Goal: Task Accomplishment & Management: Manage account settings

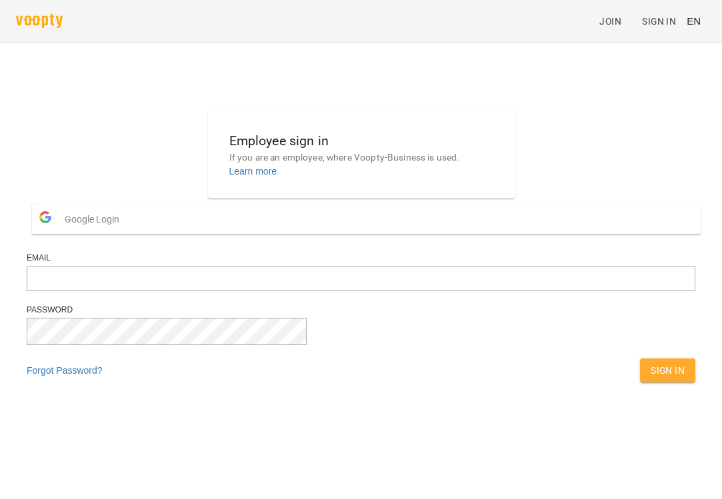
click at [126, 233] on span "Google Login" at bounding box center [95, 219] width 61 height 27
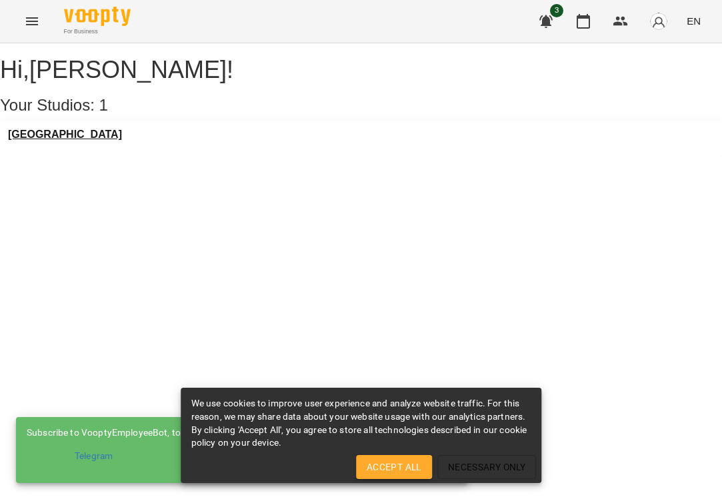
click at [78, 141] on h3 "[GEOGRAPHIC_DATA]" at bounding box center [65, 135] width 114 height 12
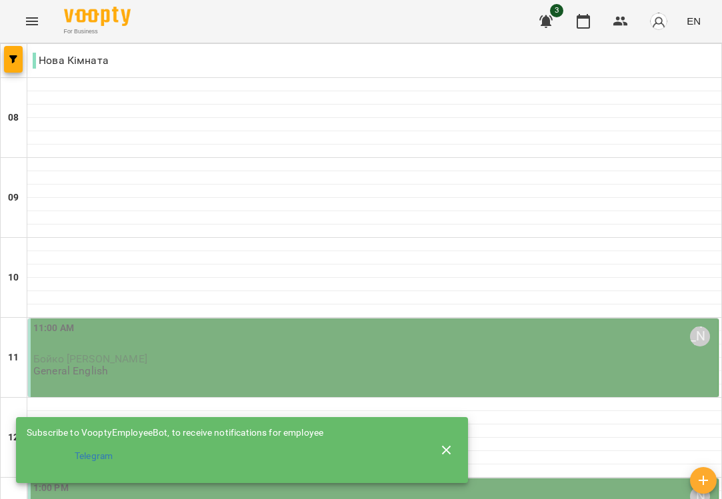
click at [444, 452] on icon "button" at bounding box center [446, 450] width 16 height 16
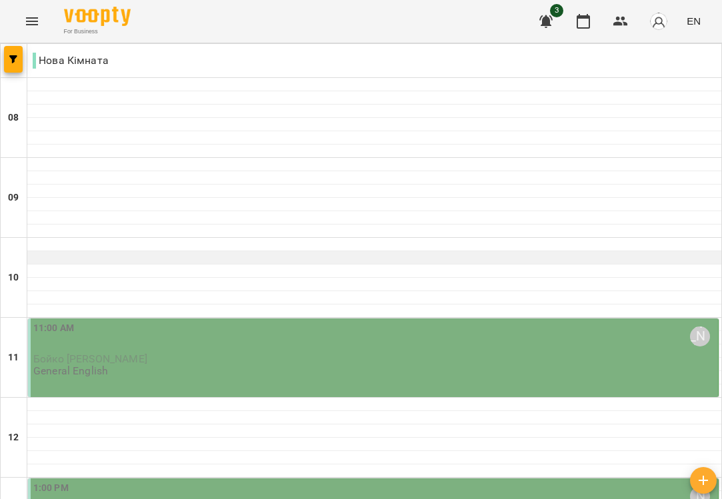
scroll to position [113, 0]
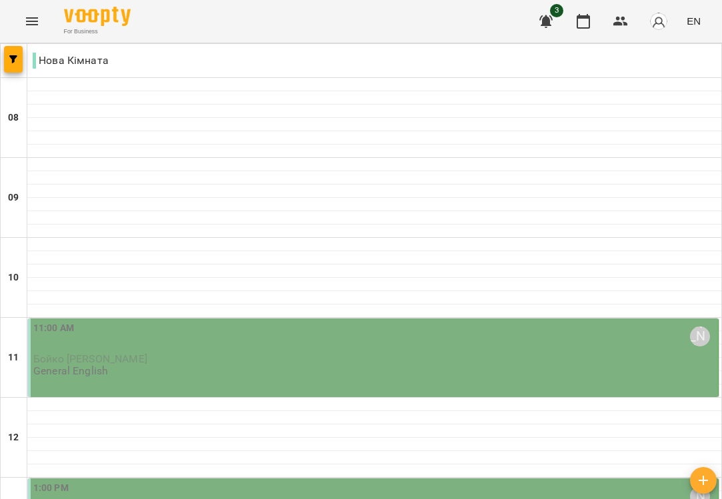
click at [33, 23] on icon "Menu" at bounding box center [32, 21] width 16 height 16
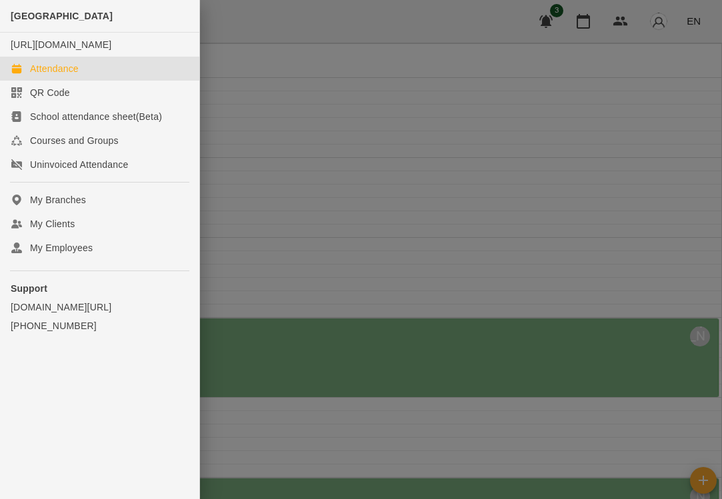
click at [263, 29] on div at bounding box center [361, 249] width 722 height 499
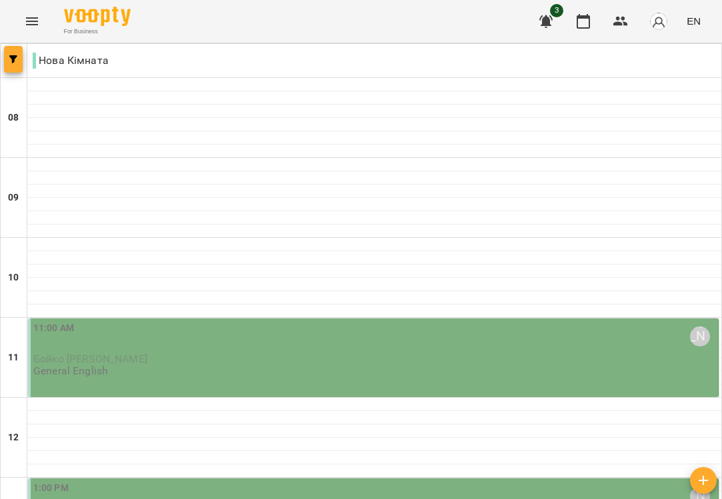
click at [13, 57] on icon "button" at bounding box center [13, 59] width 8 height 8
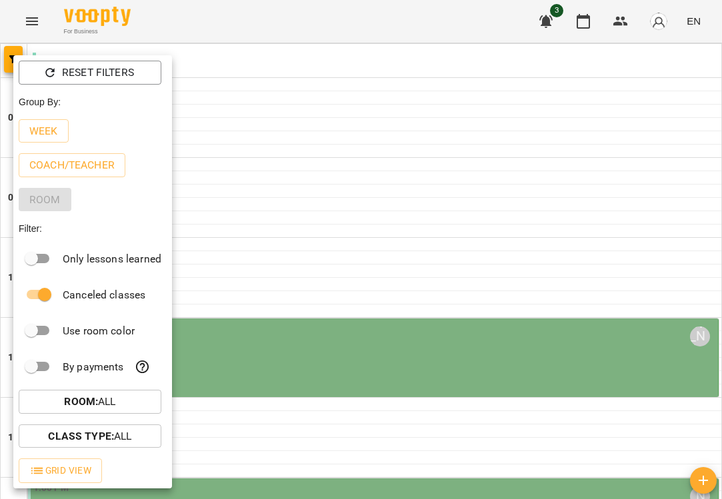
click at [82, 456] on div "Grid View" at bounding box center [92, 470] width 159 height 35
click at [81, 470] on span "Grid View" at bounding box center [60, 470] width 62 height 16
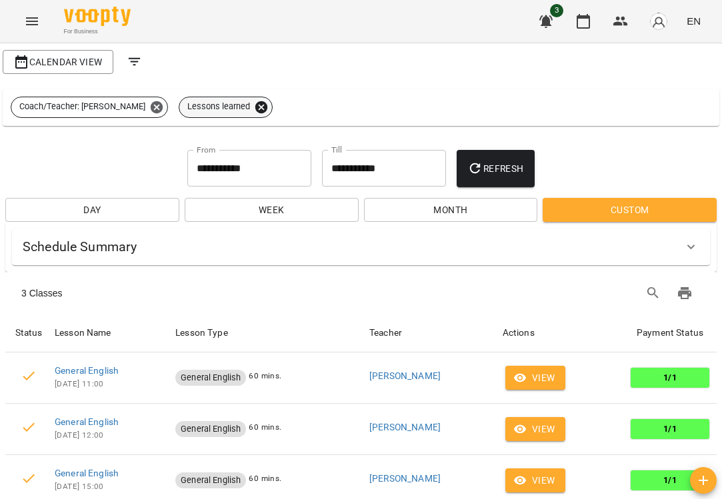
click at [257, 108] on icon at bounding box center [261, 107] width 12 height 12
click at [153, 105] on icon at bounding box center [156, 107] width 15 height 15
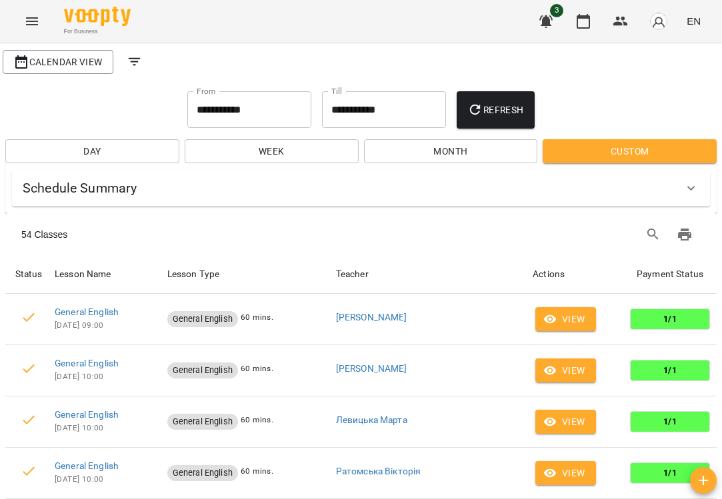
click at [140, 58] on icon "Filters" at bounding box center [135, 62] width 12 height 8
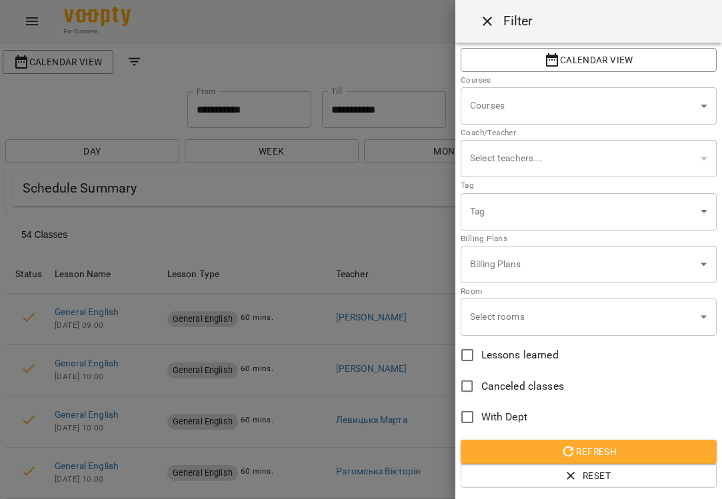
click at [140, 58] on div at bounding box center [361, 249] width 722 height 499
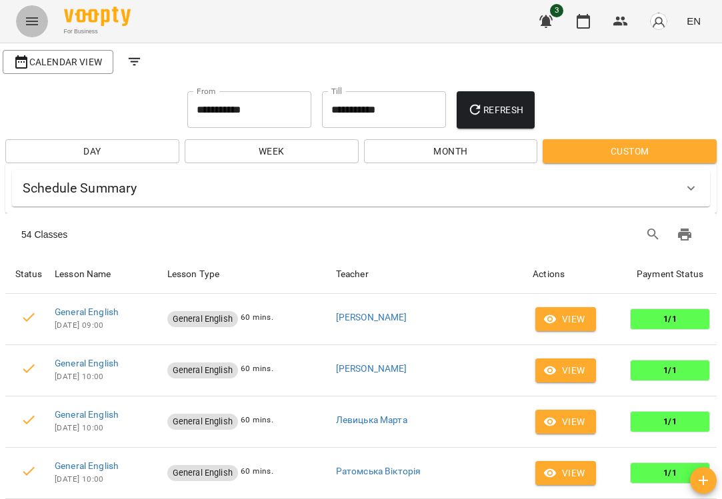
click at [35, 25] on icon "Menu" at bounding box center [32, 21] width 12 height 8
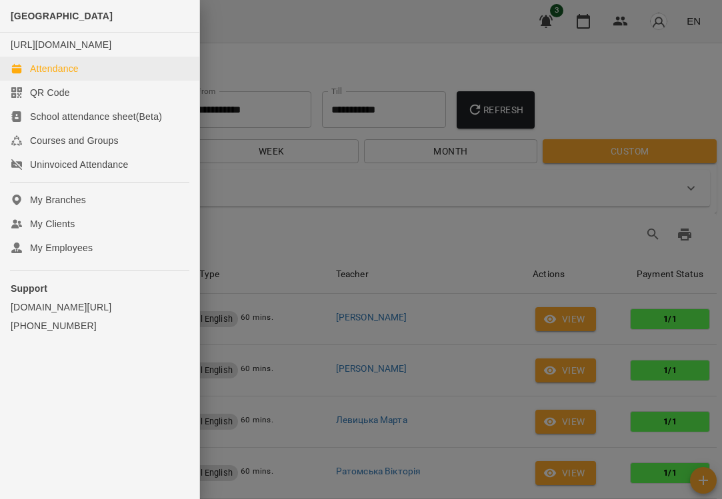
click at [90, 81] on link "Attendance" at bounding box center [99, 69] width 199 height 24
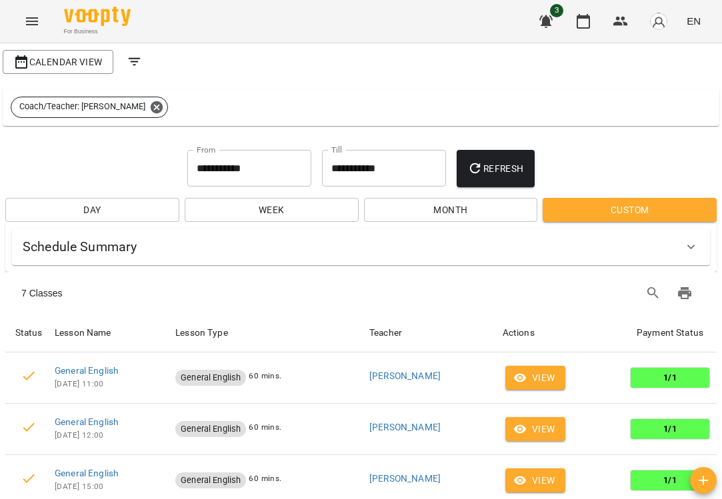
click at [404, 208] on span "Month" at bounding box center [450, 210] width 153 height 16
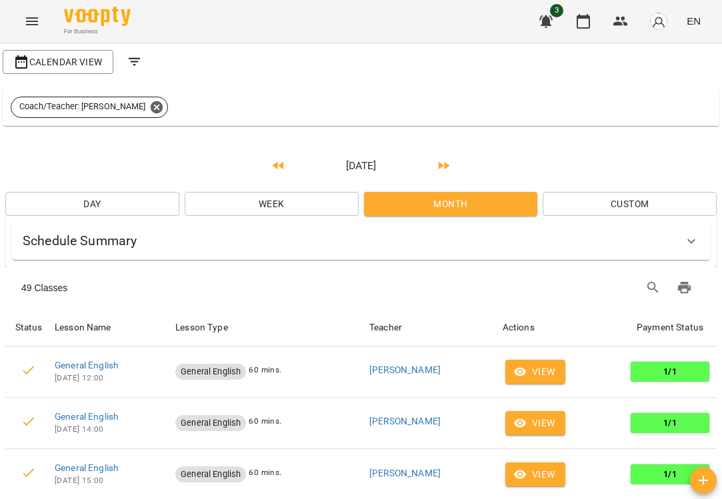
scroll to position [32, 0]
click at [263, 196] on span "Week" at bounding box center [271, 204] width 153 height 16
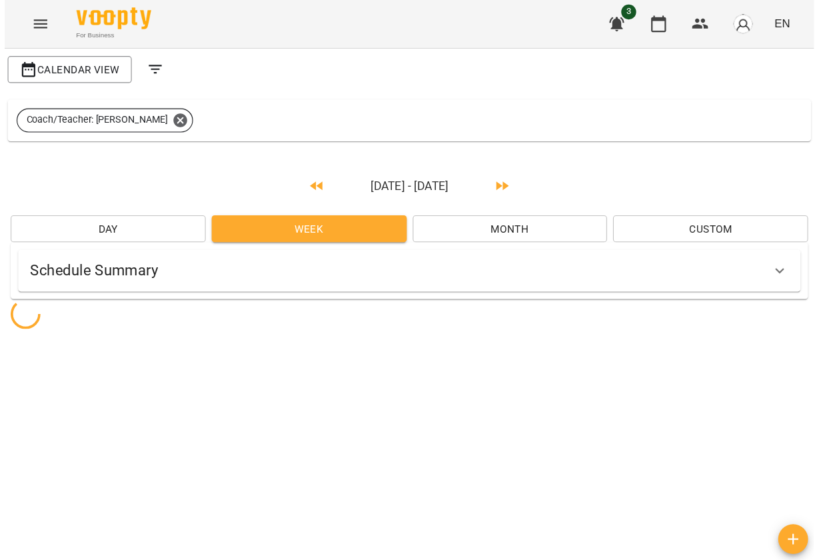
scroll to position [0, 0]
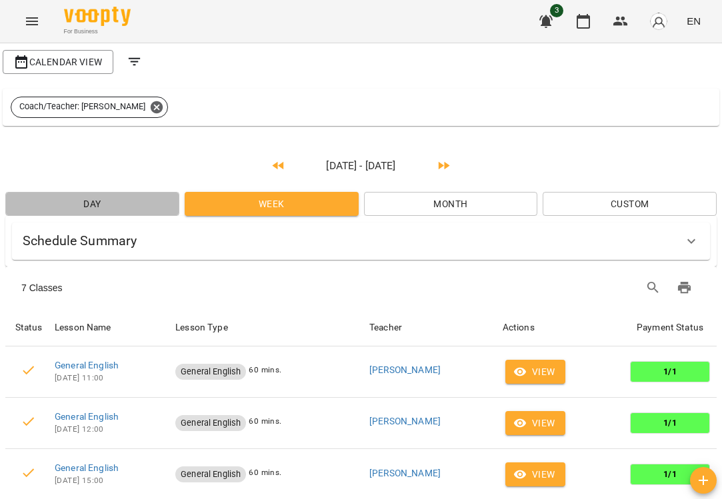
click at [134, 197] on span "Day" at bounding box center [92, 204] width 153 height 16
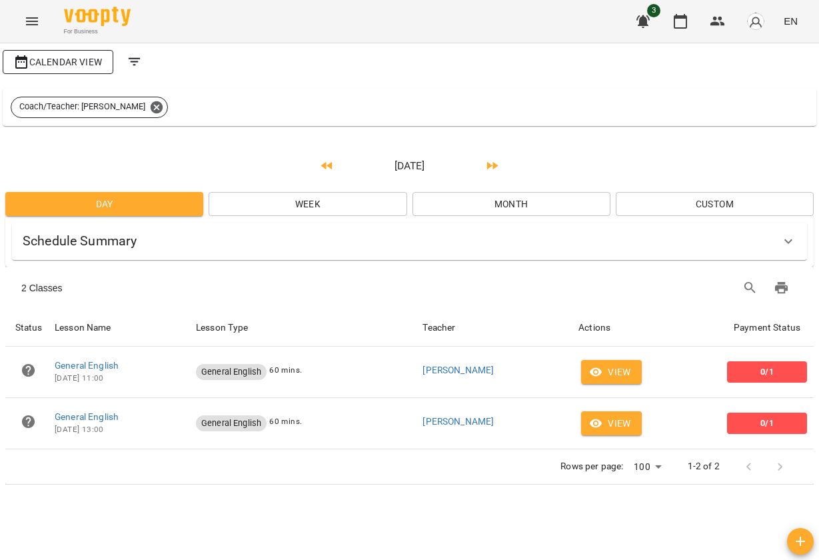
click at [81, 59] on span "Calendar View" at bounding box center [57, 62] width 89 height 16
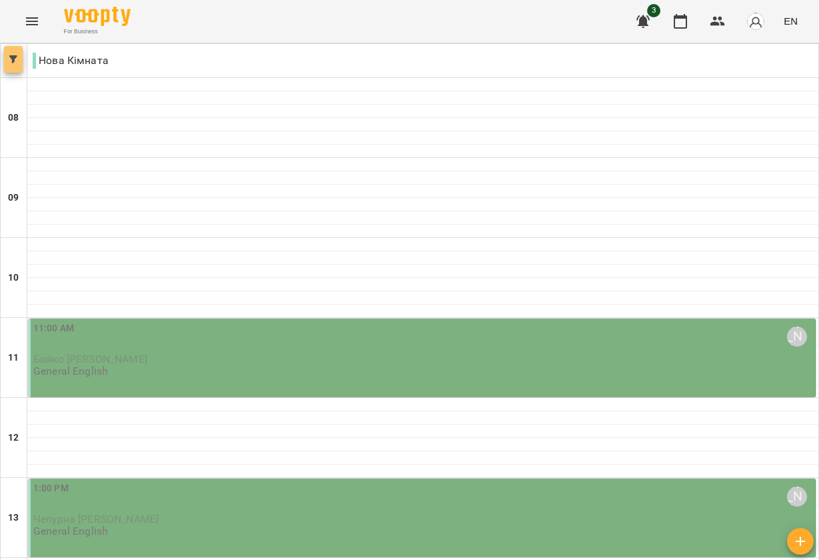
click at [11, 62] on icon "button" at bounding box center [13, 59] width 8 height 8
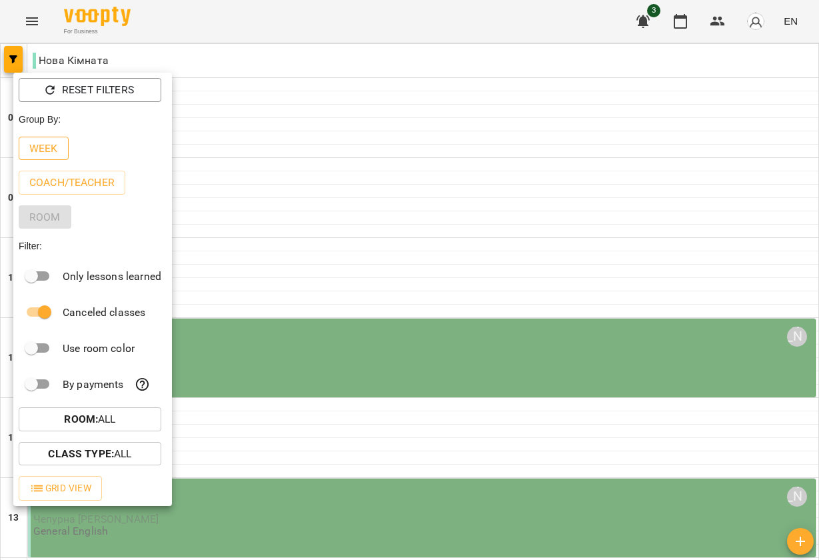
click at [47, 147] on p "Week" at bounding box center [43, 149] width 29 height 16
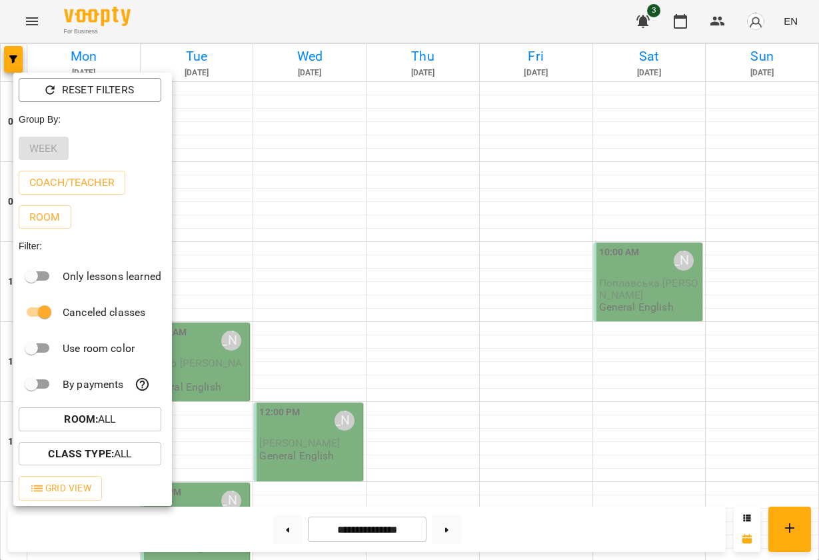
click at [13, 59] on div at bounding box center [409, 280] width 819 height 560
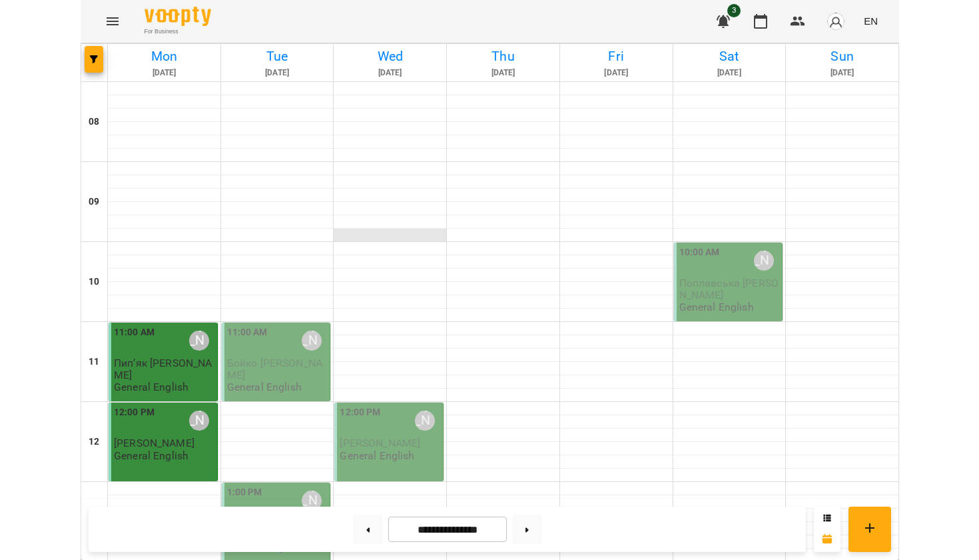
scroll to position [24, 0]
